Goal: Transaction & Acquisition: Purchase product/service

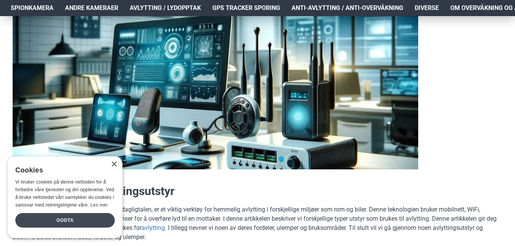
drag, startPoint x: 63, startPoint y: 216, endPoint x: 71, endPoint y: 214, distance: 8.3
click at [63, 216] on div "Godta" at bounding box center [64, 220] width 99 height 15
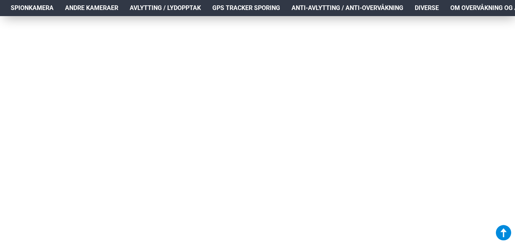
scroll to position [4438, 0]
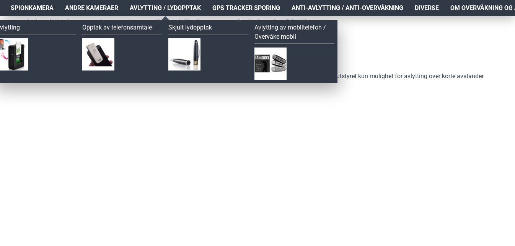
click at [154, 7] on span "Avlytting / Lydopptak" at bounding box center [165, 7] width 71 height 9
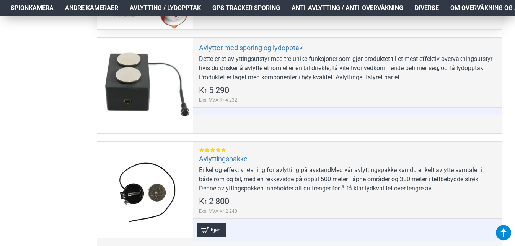
scroll to position [497, 0]
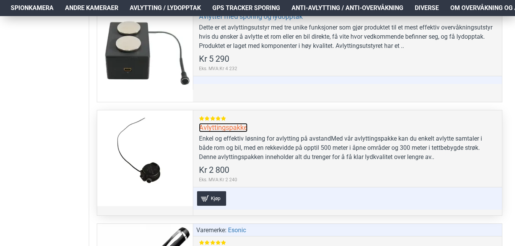
click at [218, 124] on link "Avlyttingspakke" at bounding box center [223, 127] width 49 height 9
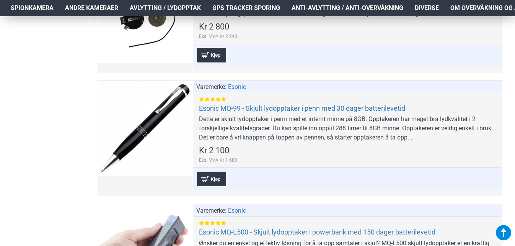
scroll to position [650, 0]
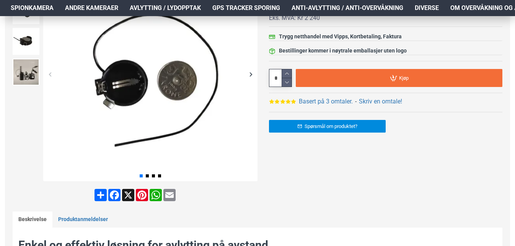
scroll to position [153, 0]
